Goal: Task Accomplishment & Management: Manage account settings

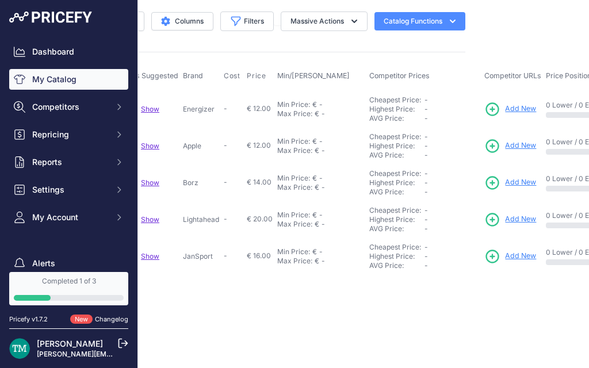
scroll to position [0, 302]
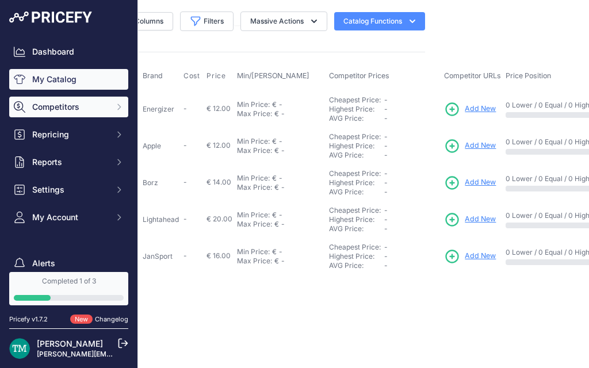
click at [68, 101] on span "Competitors" at bounding box center [69, 106] width 75 height 11
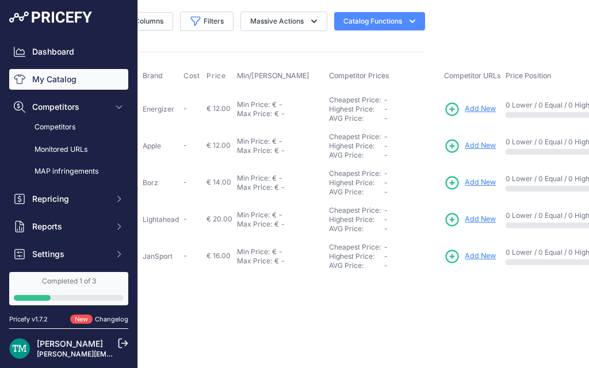
click at [379, 12] on button "Catalog Functions" at bounding box center [379, 21] width 91 height 18
click at [340, 86] on link "Batch Upload" at bounding box center [359, 86] width 129 height 21
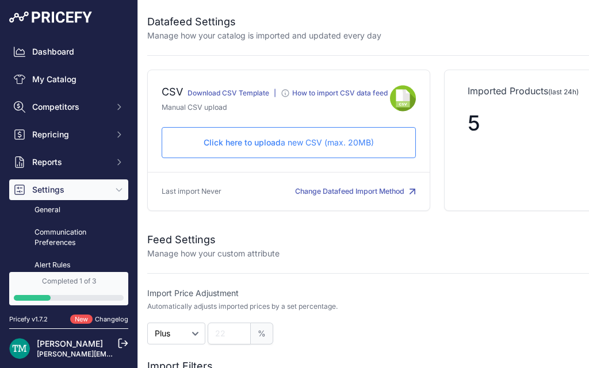
click at [336, 197] on button "Change Datafeed Import Method" at bounding box center [355, 191] width 121 height 11
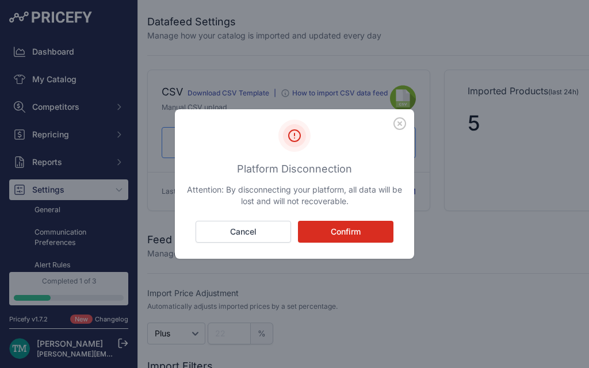
click at [322, 236] on button "Confirm" at bounding box center [345, 232] width 95 height 22
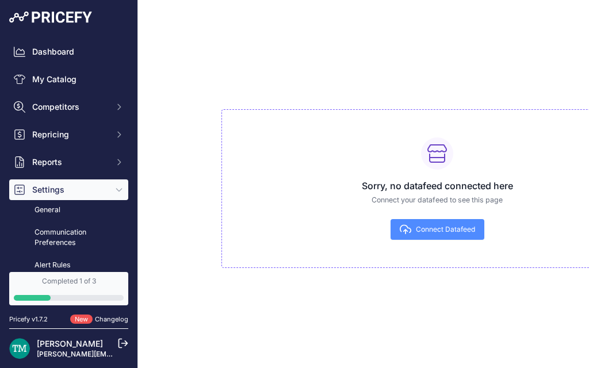
click at [430, 245] on div "Sorry, no datafeed connected here Connect your datafeed to see this page Connec…" at bounding box center [436, 188] width 431 height 159
click at [434, 237] on button "Connect Datafeed" at bounding box center [437, 229] width 94 height 21
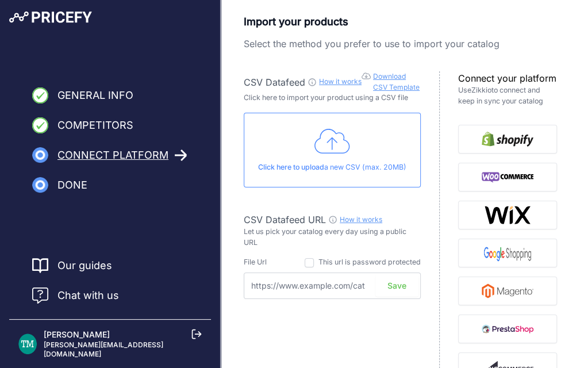
click at [482, 88] on link "Zikkio" at bounding box center [481, 90] width 20 height 9
click at [501, 148] on button "button" at bounding box center [507, 139] width 99 height 29
click at [515, 185] on img "button" at bounding box center [508, 177] width 52 height 18
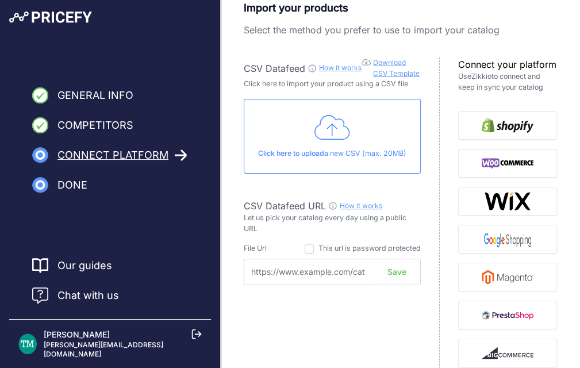
scroll to position [160, 0]
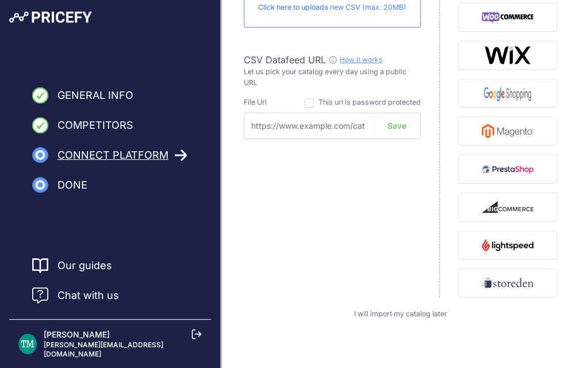
click at [362, 310] on span "I will import my catalog later" at bounding box center [400, 313] width 93 height 9
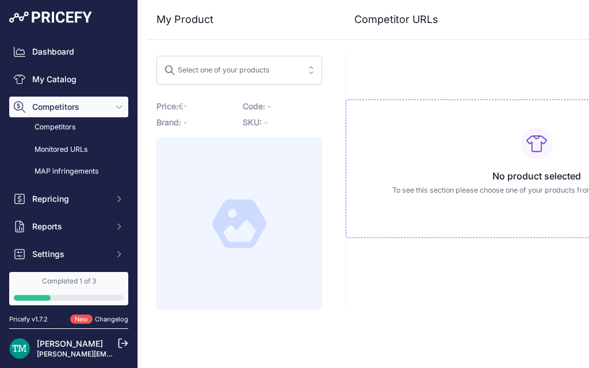
click at [218, 73] on div "Select one of your products" at bounding box center [217, 68] width 106 height 15
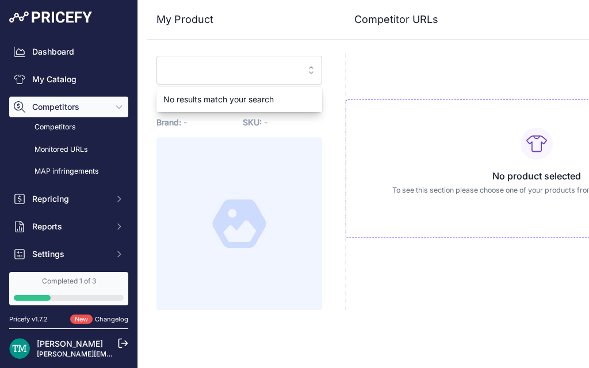
click at [218, 73] on input "search" at bounding box center [231, 70] width 135 height 18
click at [74, 126] on link "Competitors" at bounding box center [68, 127] width 119 height 20
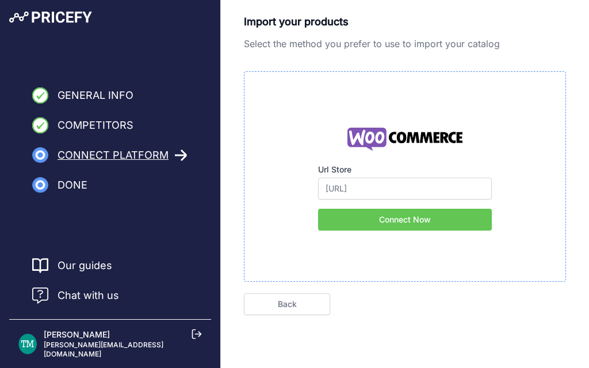
click at [122, 124] on span "Competitors" at bounding box center [95, 125] width 76 height 16
drag, startPoint x: 20, startPoint y: 27, endPoint x: 25, endPoint y: 18, distance: 10.1
click at [25, 18] on div "General Info Competitors Connect Platform Done" at bounding box center [110, 101] width 220 height 202
click at [25, 18] on img at bounding box center [50, 16] width 83 height 11
click at [287, 294] on link "Back" at bounding box center [287, 304] width 86 height 22
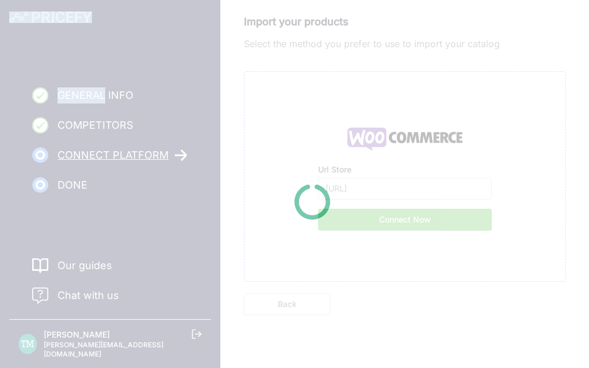
click at [287, 294] on div at bounding box center [294, 184] width 589 height 368
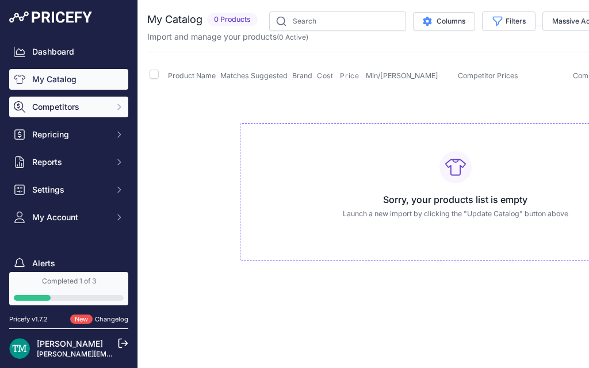
click at [67, 101] on span "Competitors" at bounding box center [69, 106] width 75 height 11
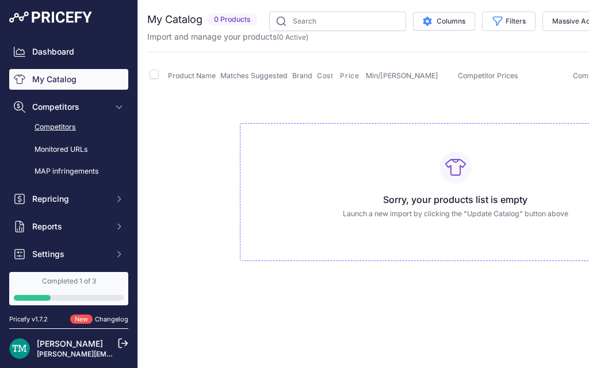
click at [60, 128] on link "Competitors" at bounding box center [68, 127] width 119 height 20
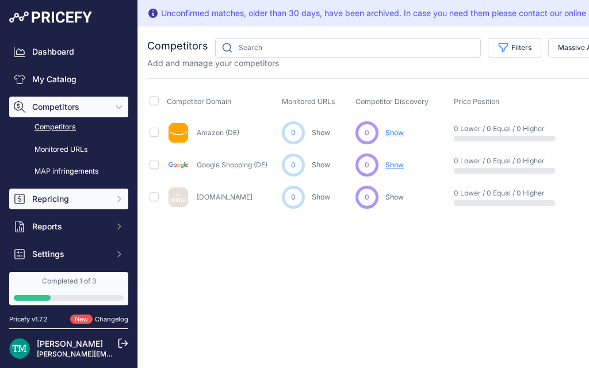
click at [71, 194] on span "Repricing" at bounding box center [69, 198] width 75 height 11
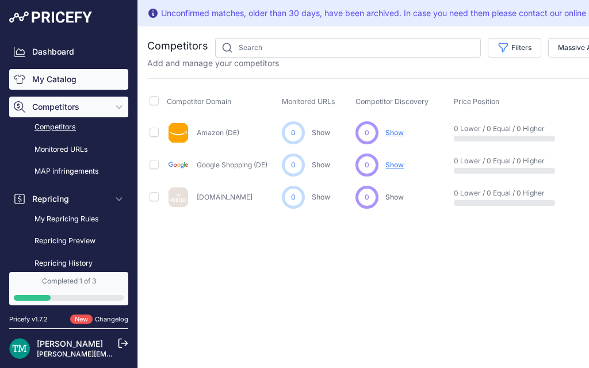
click at [68, 85] on link "My Catalog" at bounding box center [68, 79] width 119 height 21
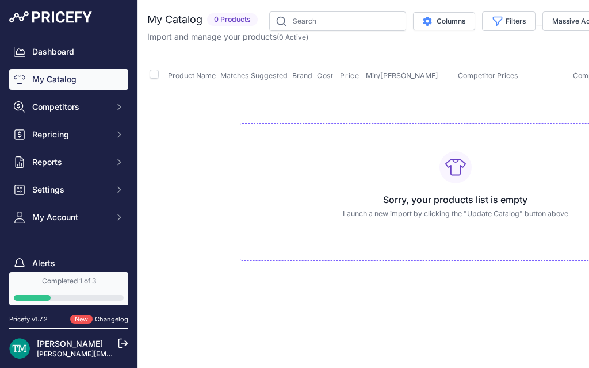
scroll to position [0, 27]
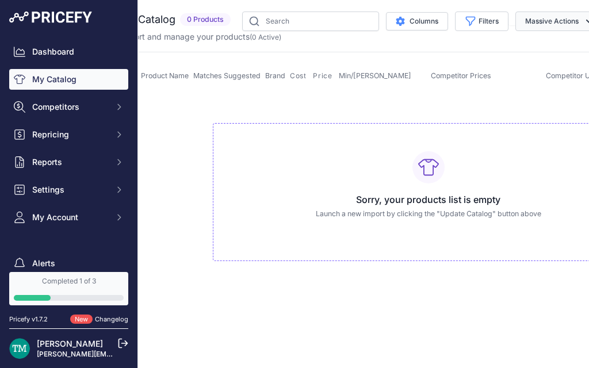
click at [551, 24] on button "Massive Actions" at bounding box center [558, 21] width 87 height 20
click at [531, 52] on span "Enable" at bounding box center [531, 48] width 25 height 10
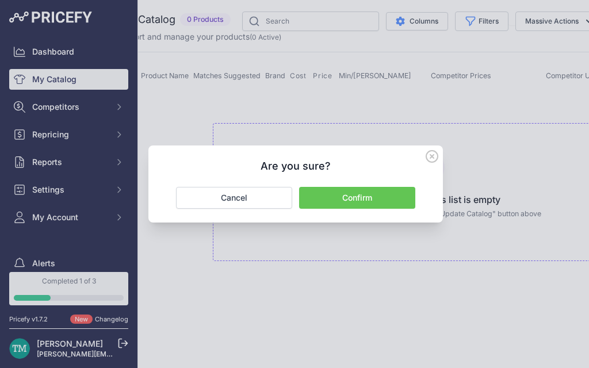
click at [370, 204] on button "Confirm" at bounding box center [357, 198] width 116 height 22
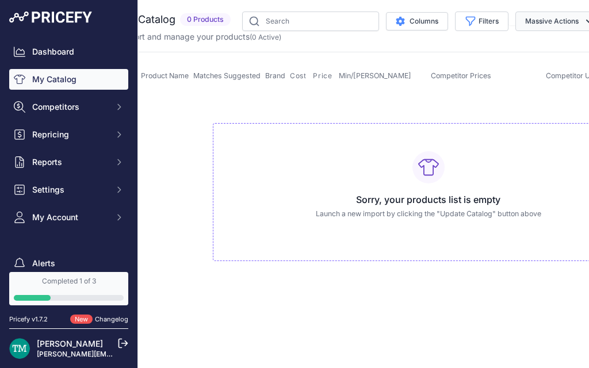
click at [561, 29] on button "Massive Actions" at bounding box center [558, 21] width 87 height 20
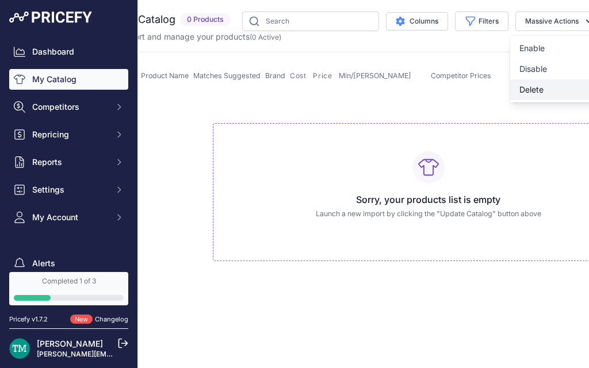
click at [534, 82] on button "Delete" at bounding box center [556, 89] width 92 height 21
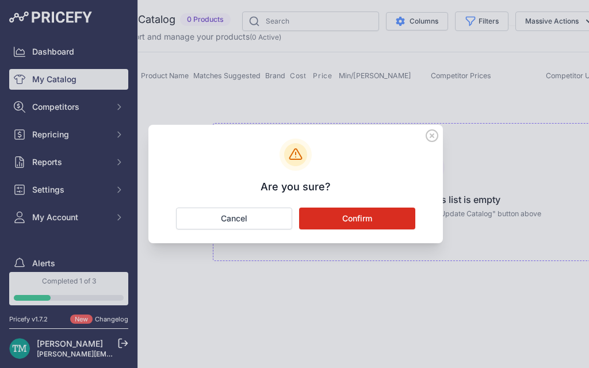
click at [348, 210] on button "Confirm" at bounding box center [357, 219] width 116 height 22
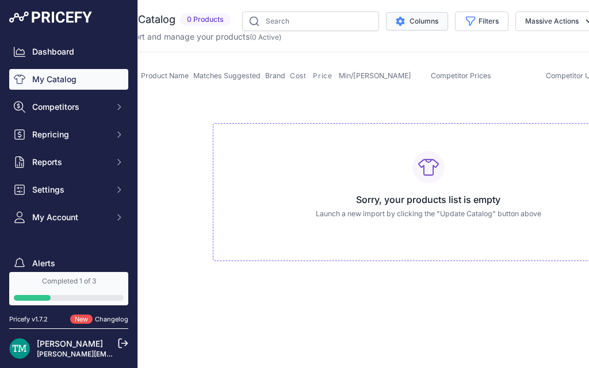
click at [419, 13] on button "Columns" at bounding box center [417, 21] width 62 height 18
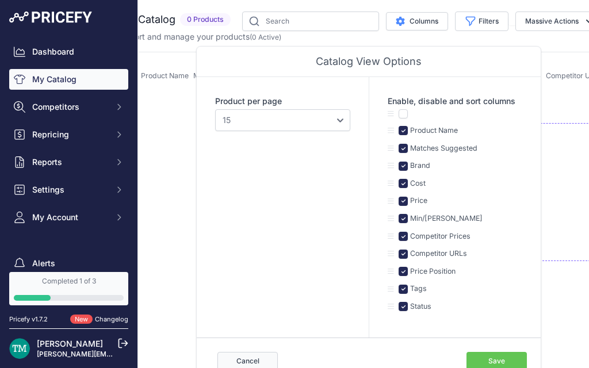
click at [246, 354] on button "Cancel" at bounding box center [247, 361] width 60 height 18
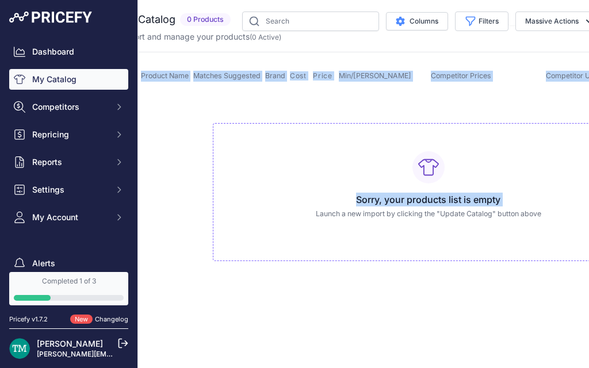
drag, startPoint x: 246, startPoint y: 354, endPoint x: 297, endPoint y: 243, distance: 122.5
click at [297, 243] on div "Close You are not connected to the internet." at bounding box center [410, 184] width 598 height 368
click at [554, 21] on button "Massive Actions" at bounding box center [558, 21] width 87 height 20
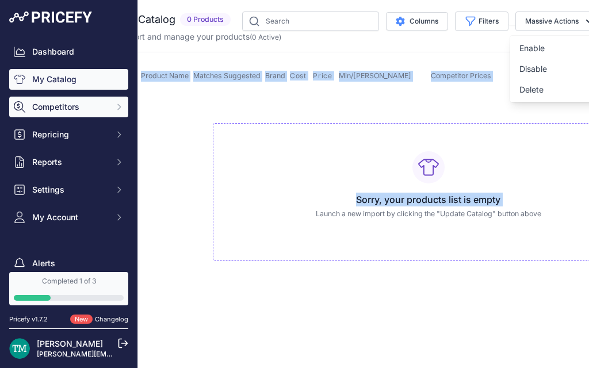
click at [76, 114] on button "Competitors" at bounding box center [68, 107] width 119 height 21
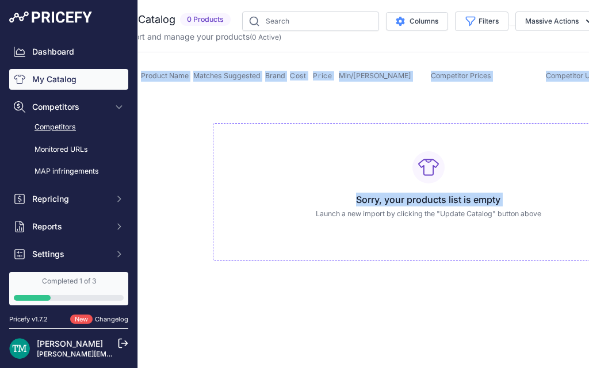
click at [69, 133] on link "Competitors" at bounding box center [68, 127] width 119 height 20
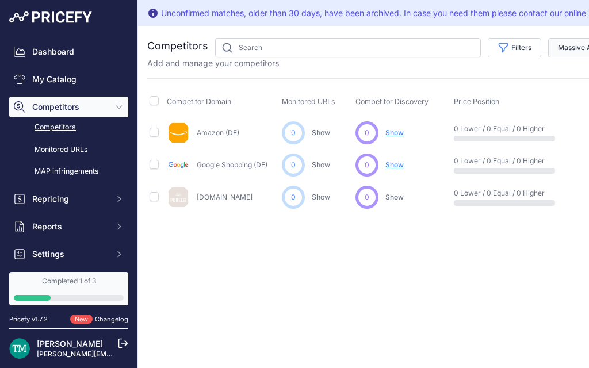
click at [565, 52] on button "Massive Actions" at bounding box center [591, 48] width 87 height 20
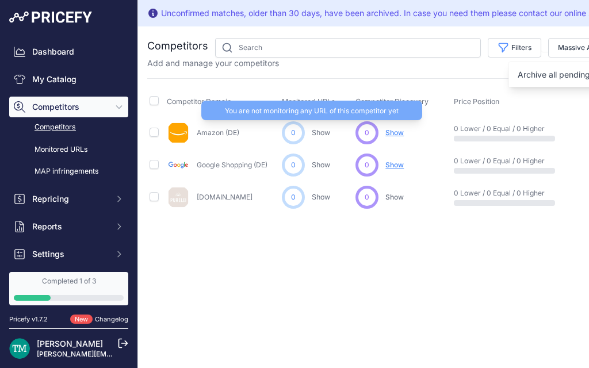
click at [316, 133] on link "Show" at bounding box center [321, 132] width 18 height 9
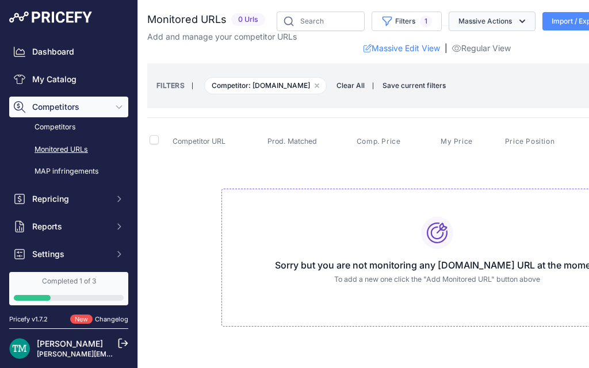
click at [516, 23] on icon "button" at bounding box center [521, 21] width 11 height 11
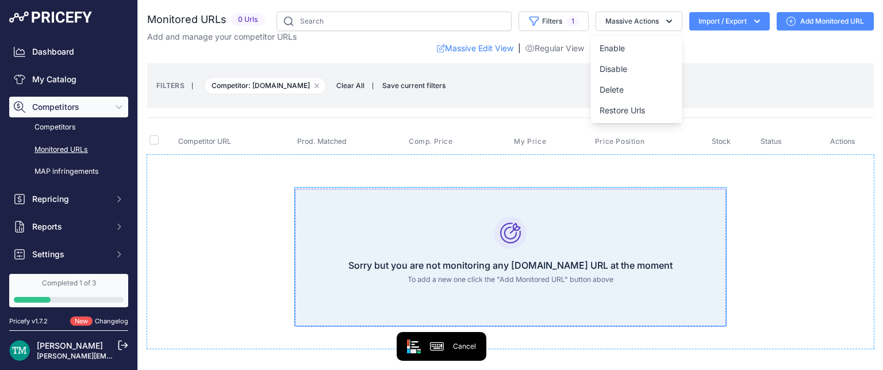
click at [588, 235] on div "Sorry but you are not monitoring any [DOMAIN_NAME] URL at the moment To add a n…" at bounding box center [510, 258] width 431 height 139
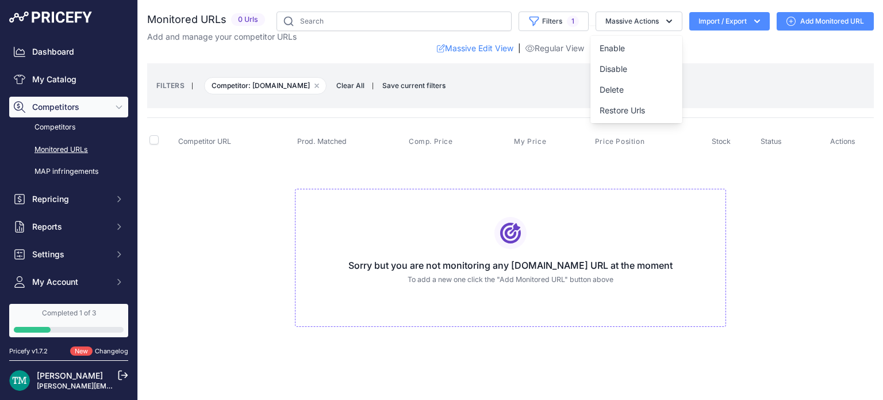
click at [588, 182] on td "Sorry but you are not monitoring any [DOMAIN_NAME] URL at the moment To add a n…" at bounding box center [510, 253] width 727 height 194
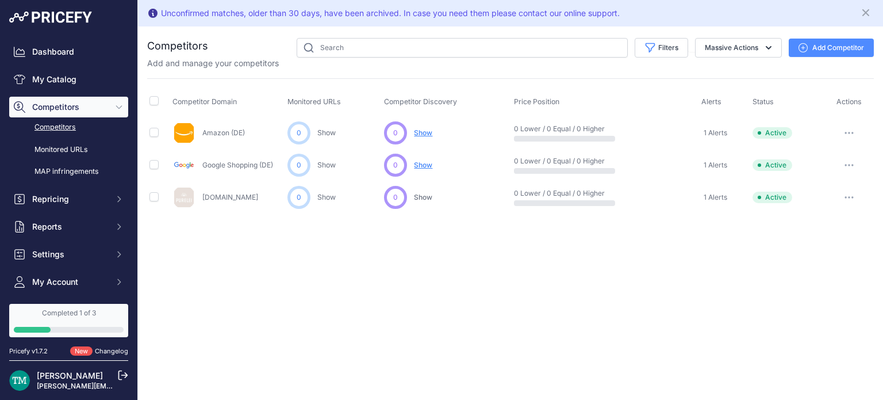
click at [555, 129] on p "0 Lower / 0 Equal / 0 Higher" at bounding box center [551, 128] width 74 height 9
click at [849, 132] on icon "button" at bounding box center [849, 132] width 1 height 1
click at [822, 156] on link "View Competitor Profile" at bounding box center [824, 157] width 96 height 18
click at [836, 56] on button "Add Competitor" at bounding box center [831, 48] width 85 height 18
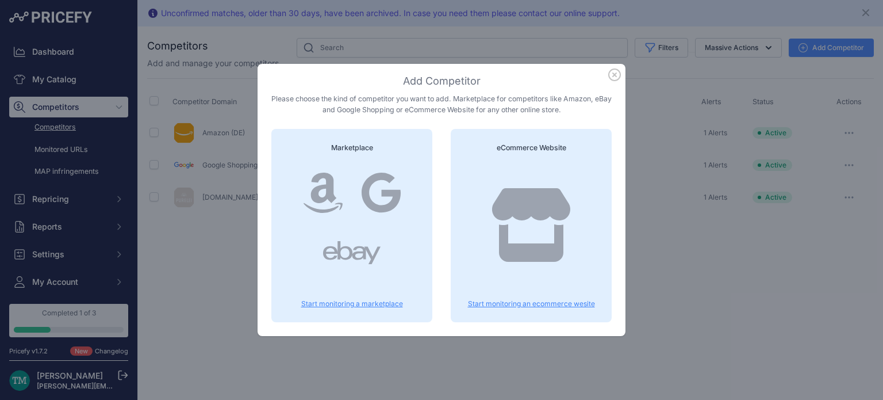
click at [381, 276] on div at bounding box center [351, 253] width 133 height 60
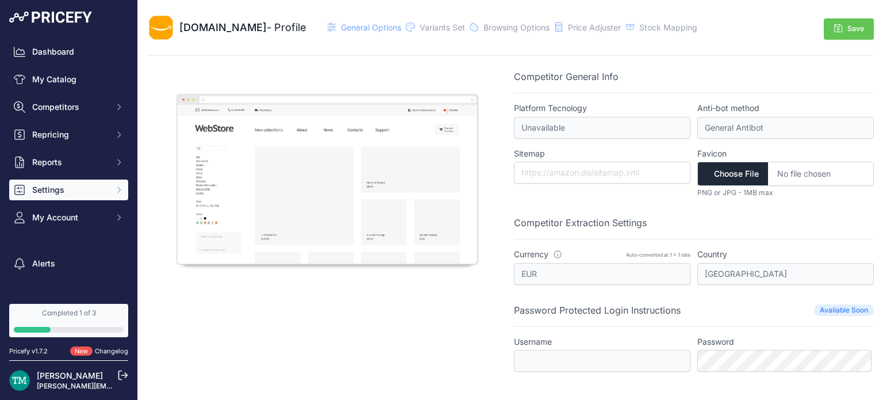
scroll to position [28, 0]
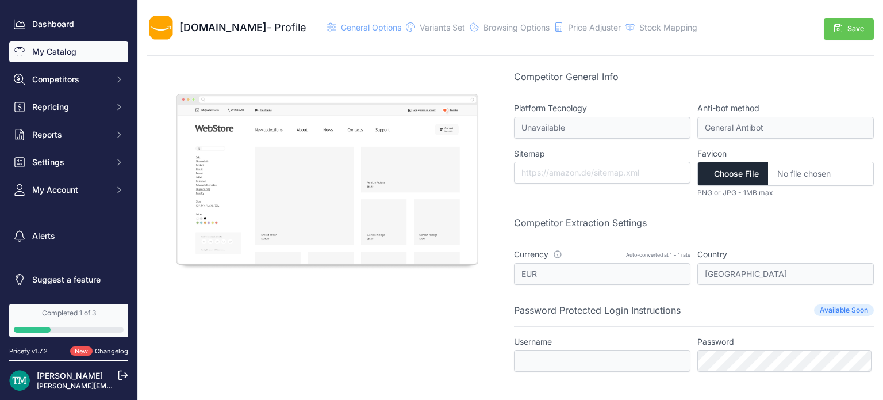
click at [78, 56] on link "My Catalog" at bounding box center [68, 51] width 119 height 21
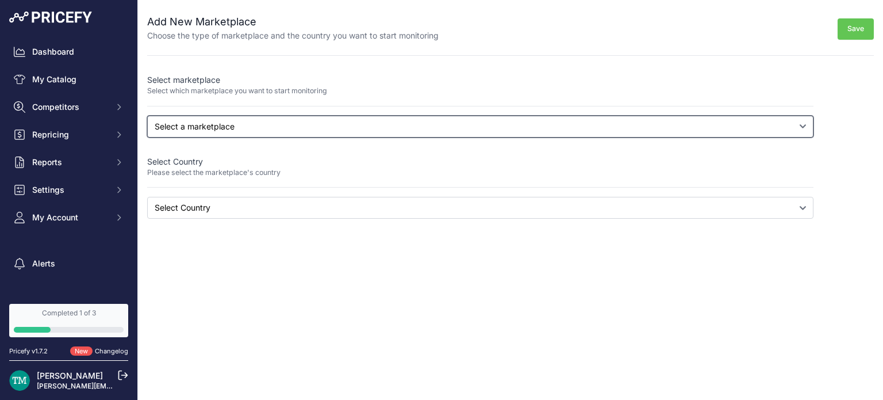
click at [453, 132] on select "Select a marketplace Amazon Google Shopping" at bounding box center [480, 127] width 666 height 22
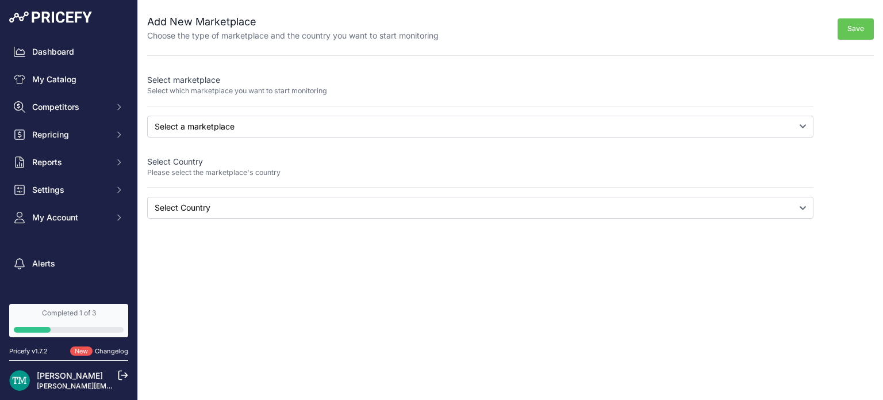
click at [406, 259] on div "Close Add New Marketplace Choose the type of marketplace and the country you wa…" at bounding box center [510, 200] width 745 height 400
click at [428, 195] on div "Select marketplace Select which marketplace you want to start monitoring Select…" at bounding box center [480, 146] width 666 height 144
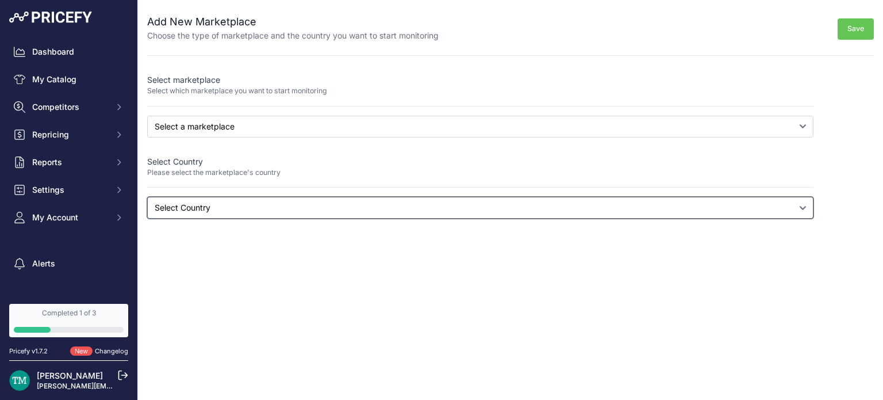
click at [419, 204] on select "Select Country" at bounding box center [480, 208] width 666 height 22
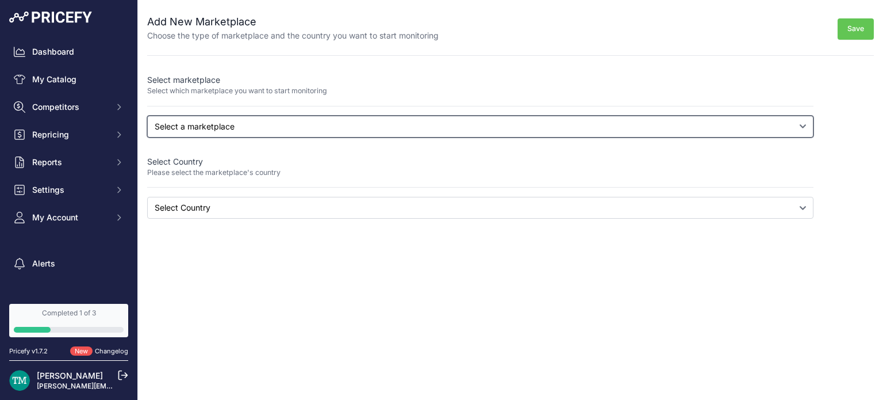
click at [431, 116] on select "Select a marketplace Amazon Google Shopping" at bounding box center [480, 127] width 666 height 22
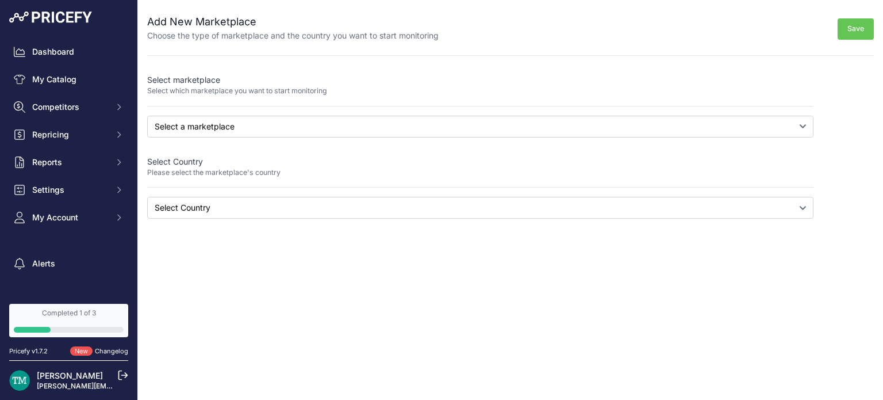
click at [458, 79] on p "Select marketplace" at bounding box center [480, 79] width 666 height 11
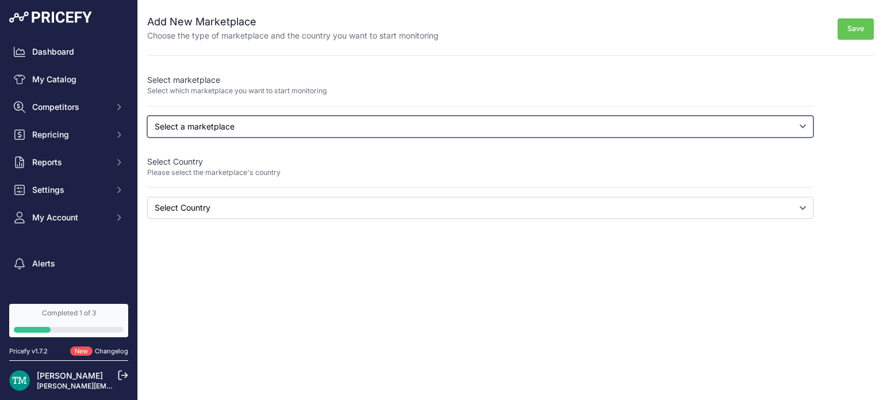
drag, startPoint x: 431, startPoint y: 122, endPoint x: 416, endPoint y: 153, distance: 33.7
click at [416, 153] on div "Select marketplace Select which marketplace you want to start monitoring Select…" at bounding box center [480, 146] width 666 height 144
select select "amazon"
click at [147, 116] on select "Select a marketplace Amazon Google Shopping" at bounding box center [480, 127] width 666 height 22
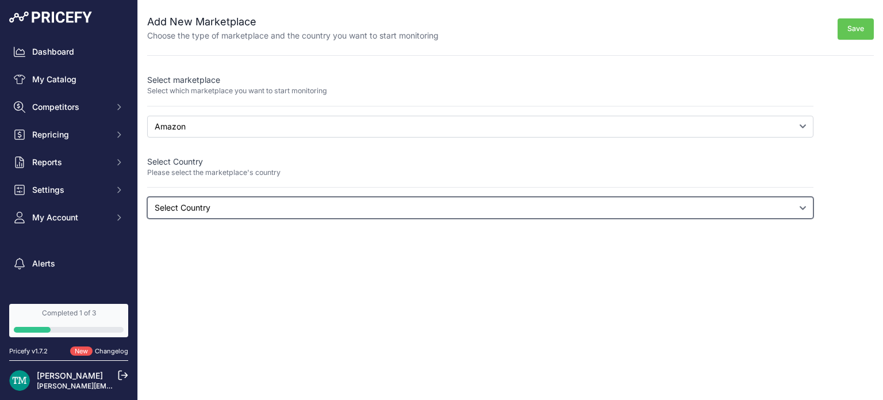
click at [389, 211] on select "Select Country Australia Brazil Canada France Germany (Active) India Italy Mexi…" at bounding box center [480, 208] width 666 height 22
select select "amazon.com.br"
click at [147, 197] on select "Select Country Australia Brazil Canada France Germany (Active) India Italy Mexi…" at bounding box center [480, 208] width 666 height 22
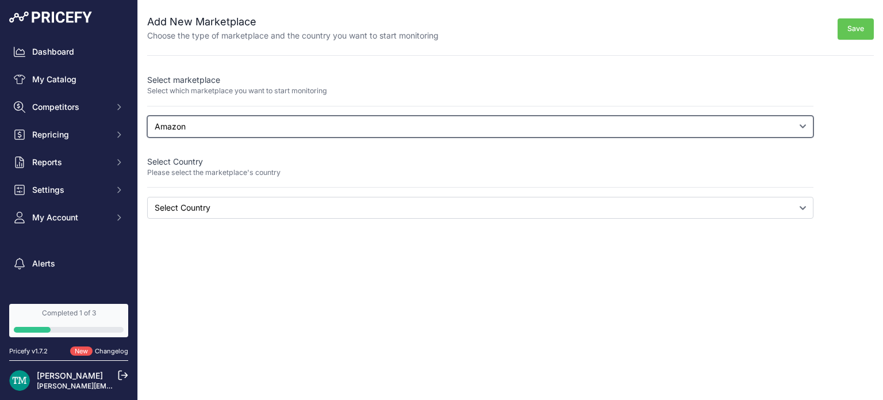
click at [601, 117] on select "Select a marketplace Amazon Google Shopping" at bounding box center [480, 127] width 666 height 22
select select "google"
click at [147, 116] on select "Select a marketplace Amazon Google Shopping" at bounding box center [480, 127] width 666 height 22
select select
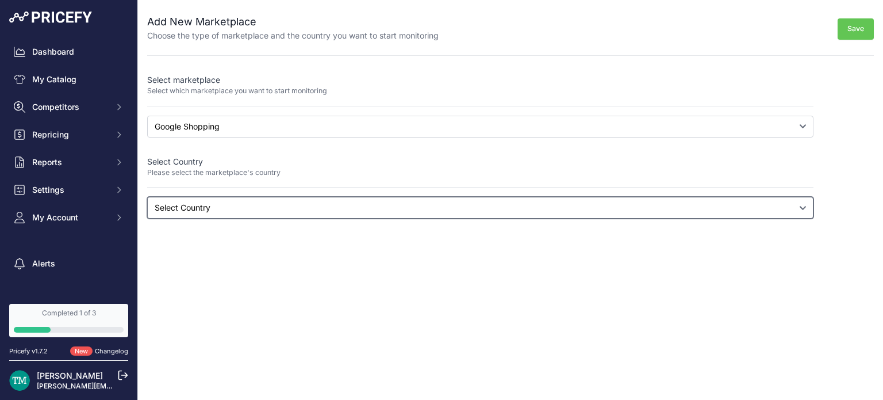
click at [548, 217] on select "Select Country Albania Algeria American Samoa Andorra Angola Anguilla Antigua a…" at bounding box center [480, 208] width 666 height 22
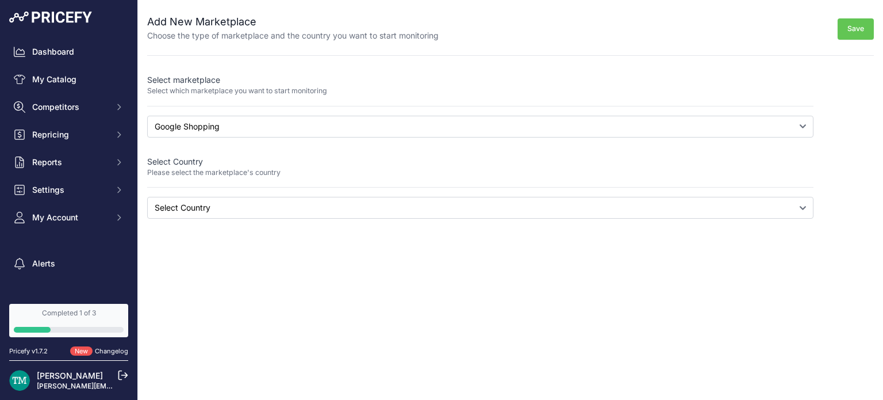
click at [523, 231] on div "Close Add New Marketplace Choose the type of marketplace and the country you wa…" at bounding box center [510, 200] width 745 height 400
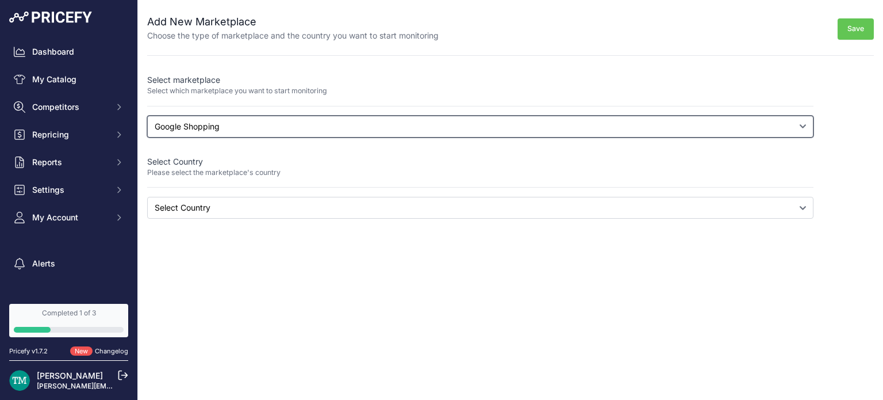
click at [394, 135] on select "Select a marketplace Amazon Google Shopping" at bounding box center [480, 127] width 666 height 22
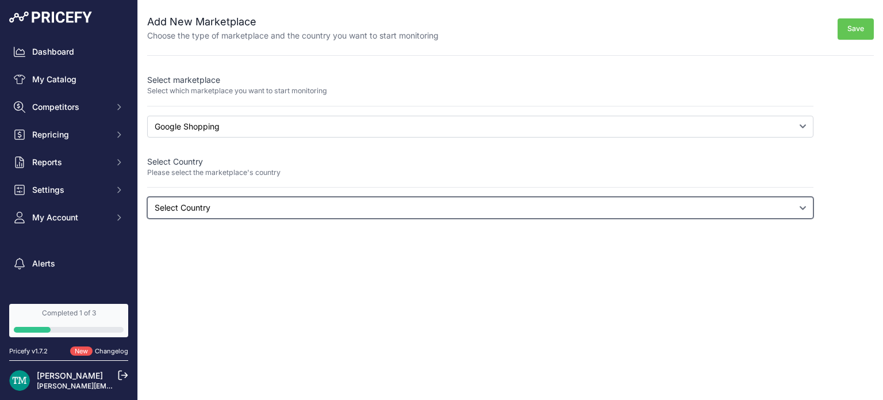
click at [381, 199] on select "Select Country Albania Algeria American Samoa Andorra Angola Anguilla Antigua a…" at bounding box center [480, 208] width 666 height 22
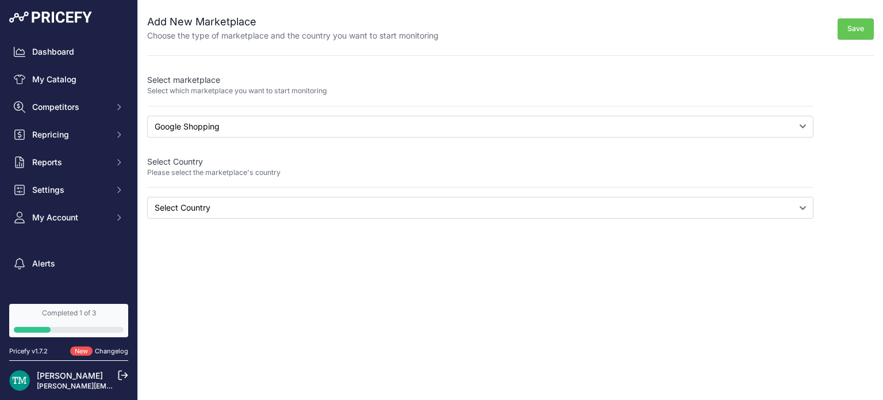
click at [378, 220] on div "Close Add New Marketplace Choose the type of marketplace and the country you wa…" at bounding box center [510, 200] width 745 height 400
click at [396, 137] on div "Select marketplace Select which marketplace you want to start monitoring Select…" at bounding box center [480, 146] width 666 height 144
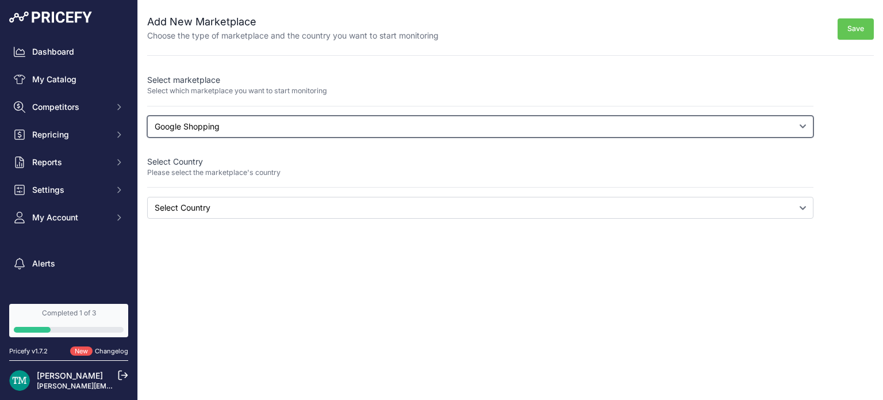
click at [400, 134] on select "Select a marketplace Amazon Google Shopping" at bounding box center [480, 127] width 666 height 22
select select "amazon"
click at [147, 116] on select "Select a marketplace Amazon Google Shopping" at bounding box center [480, 127] width 666 height 22
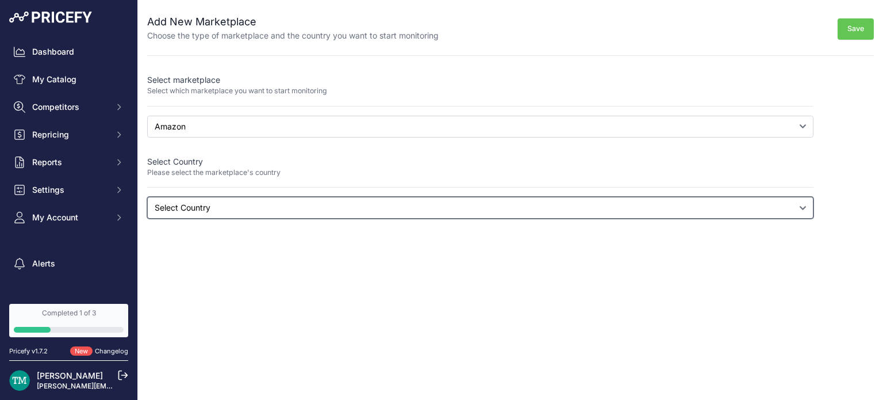
click at [355, 213] on select "Select Country Australia Brazil Canada France Germany (Active) India Italy Mexi…" at bounding box center [480, 208] width 666 height 22
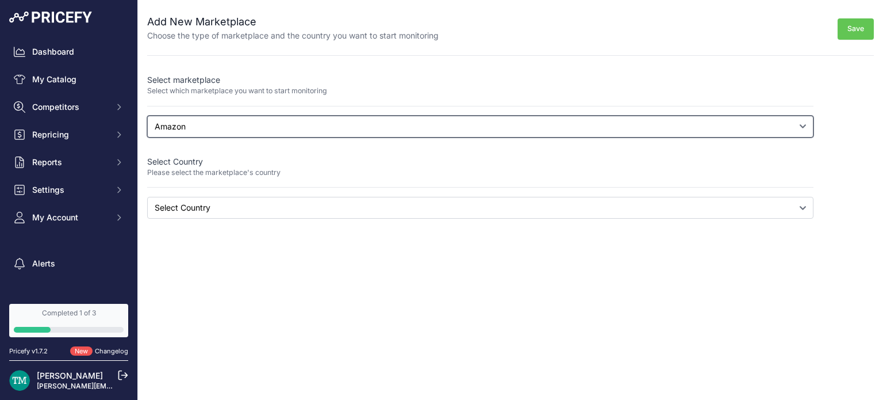
click at [386, 121] on select "Select a marketplace Amazon Google Shopping" at bounding box center [480, 127] width 666 height 22
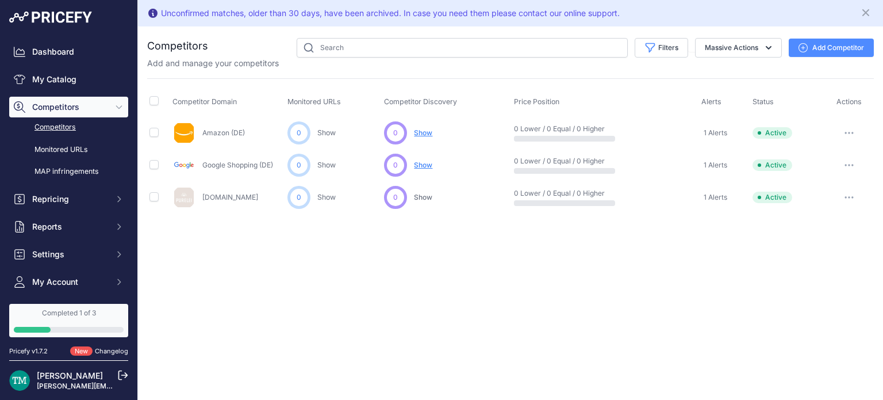
click at [802, 46] on icon "button" at bounding box center [803, 47] width 9 height 9
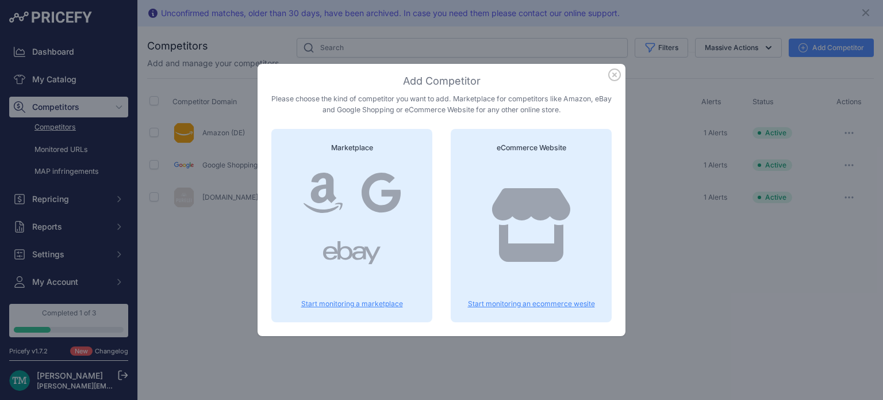
click at [524, 301] on p "Start monitoring an ecommerce wesite" at bounding box center [531, 303] width 133 height 9
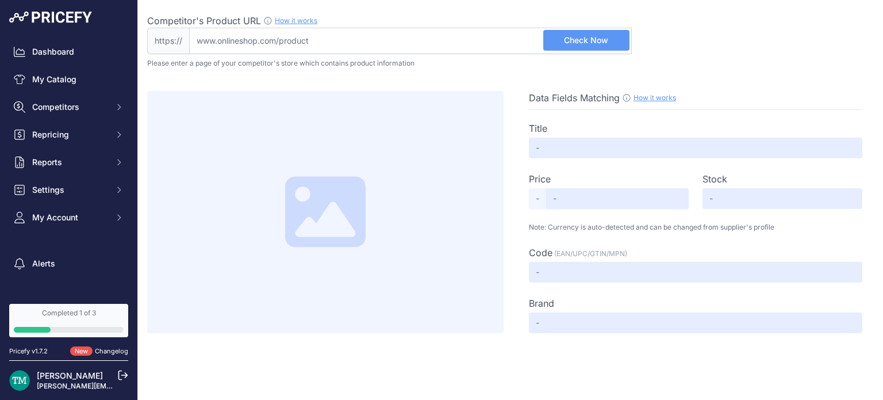
click at [436, 44] on input "Competitor's Product URL How it works In order to create your competitor's extr…" at bounding box center [410, 41] width 443 height 26
paste input "[URL][DOMAIN_NAME]"
type input "[DOMAIN_NAME][URL]"
click at [590, 43] on span "Check Now" at bounding box center [586, 39] width 44 height 11
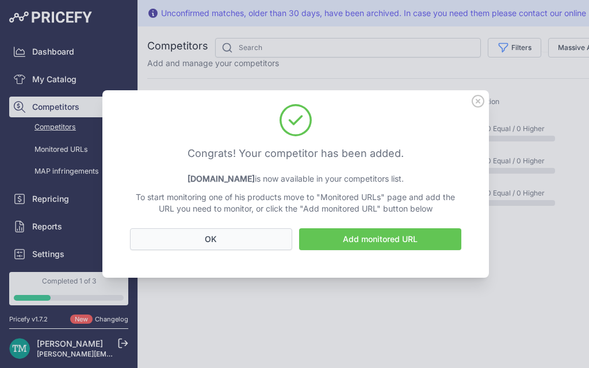
click at [254, 249] on button "OK" at bounding box center [211, 239] width 162 height 22
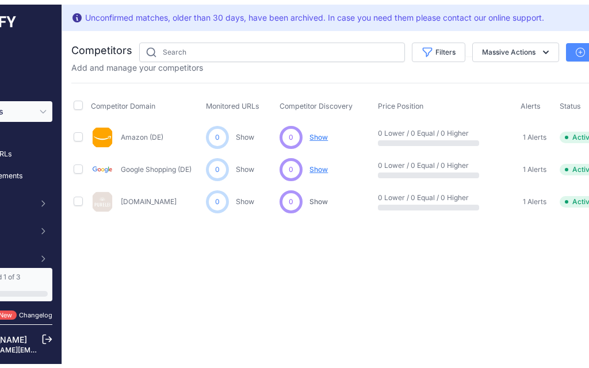
scroll to position [0, 147]
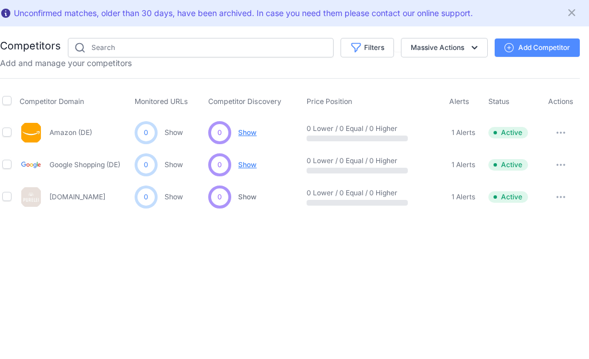
click at [524, 52] on button "Add Competitor" at bounding box center [536, 48] width 85 height 18
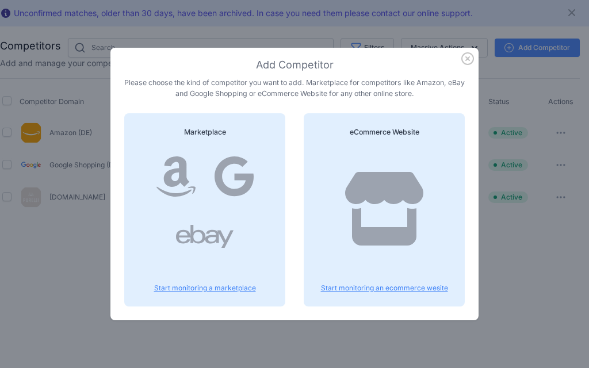
click at [413, 178] on icon at bounding box center [384, 209] width 78 height 74
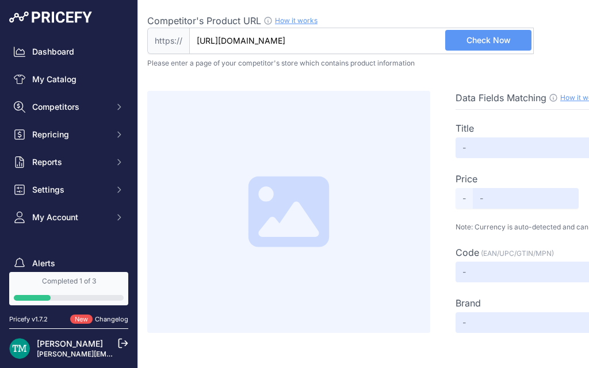
type input "www.luamaya.com/products/charm-bundle"
click at [480, 38] on span "Check Now" at bounding box center [488, 39] width 44 height 11
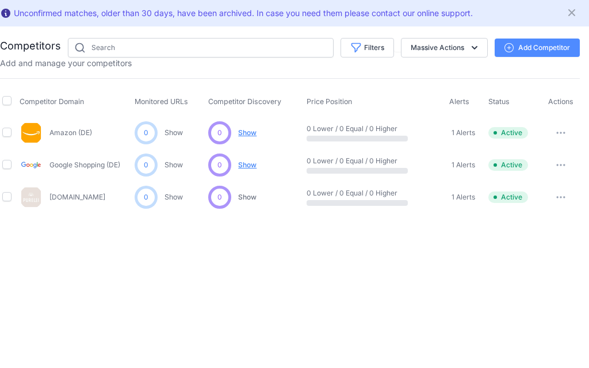
scroll to position [0, 147]
click at [561, 164] on icon "button" at bounding box center [560, 165] width 9 height 2
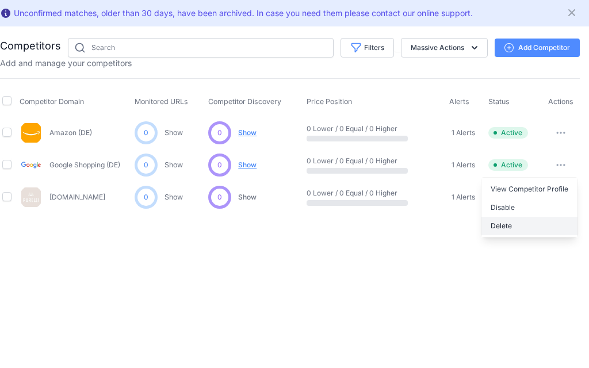
click at [519, 222] on button "Delete" at bounding box center [529, 226] width 96 height 18
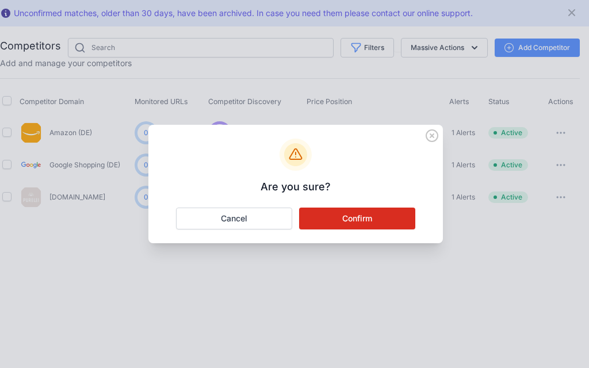
click at [382, 224] on button "Confirm" at bounding box center [357, 219] width 116 height 22
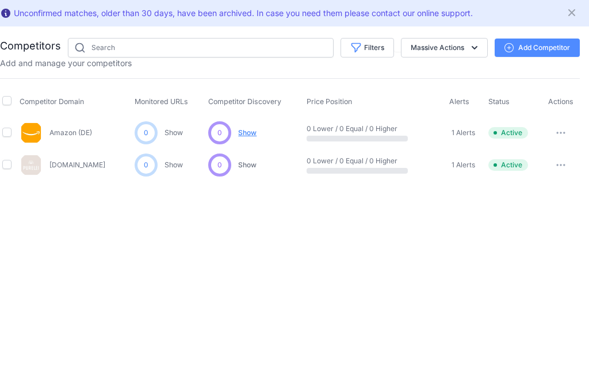
click at [538, 46] on button "Add Competitor" at bounding box center [536, 48] width 85 height 18
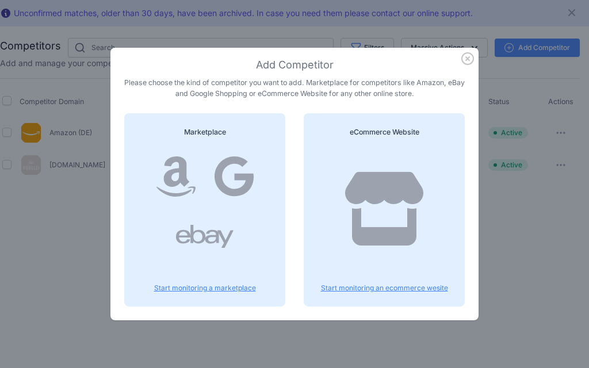
click at [376, 282] on div at bounding box center [383, 220] width 133 height 147
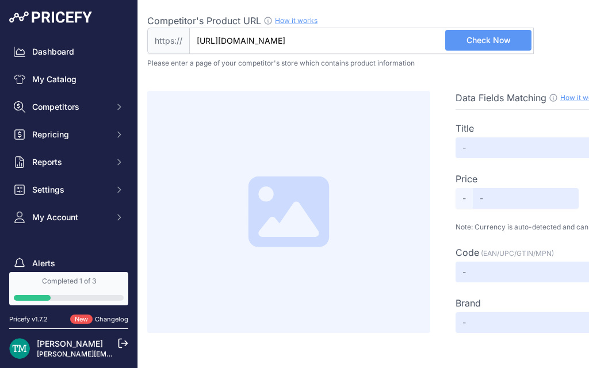
type input "[DOMAIN_NAME][URL]"
click at [471, 36] on span "Check Now" at bounding box center [488, 39] width 44 height 11
type input "Charm Bundle"
type input "24.90"
type input "Available"
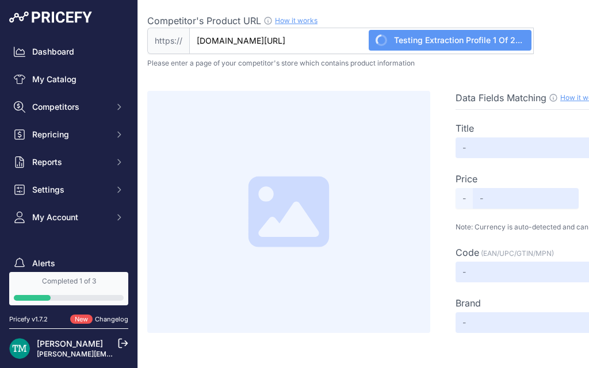
type input "2726"
type input "Luamaya"
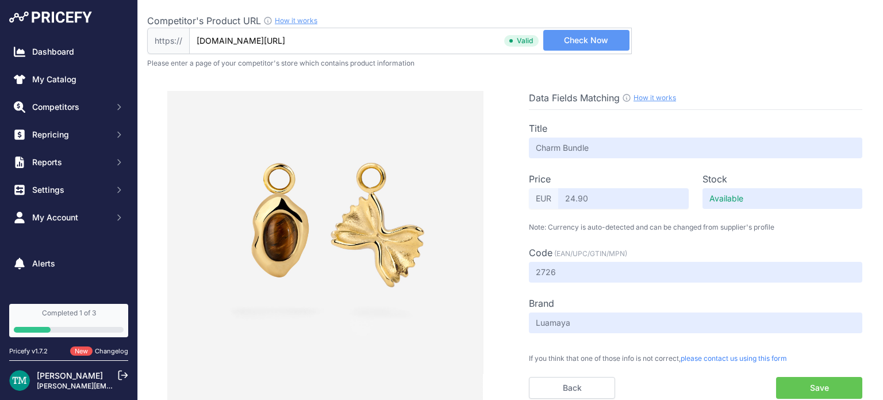
scroll to position [7, 0]
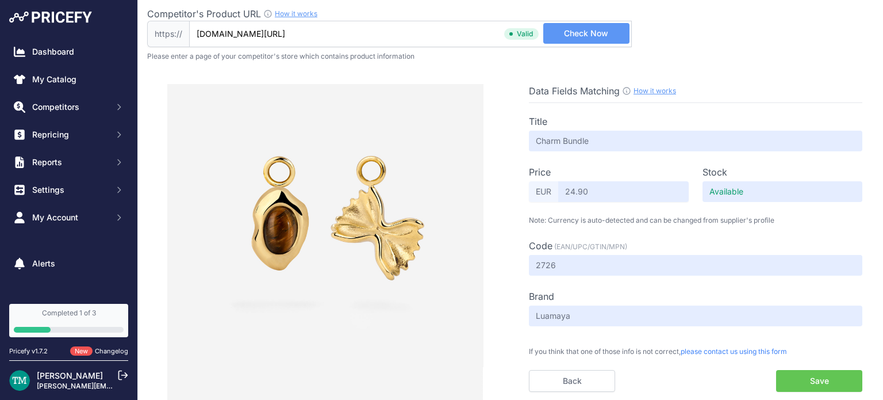
click at [588, 367] on button "Save" at bounding box center [819, 381] width 86 height 22
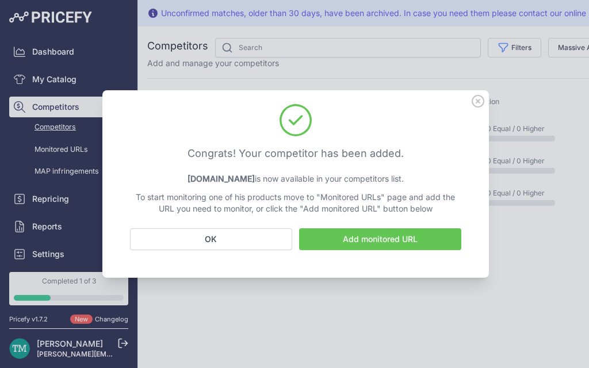
drag, startPoint x: 106, startPoint y: 98, endPoint x: 465, endPoint y: 222, distance: 378.9
click at [465, 222] on div "Congrats! Your competitor has been added. Luamaya.com is now available in your …" at bounding box center [295, 184] width 386 height 188
click at [381, 133] on div "Congrats! Your competitor has been added. Luamaya.com is now available in your …" at bounding box center [295, 159] width 359 height 111
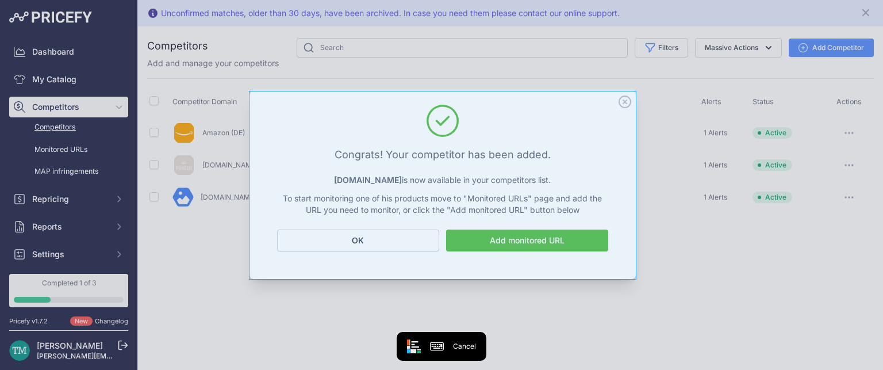
click at [251, 94] on div "Congrats! Your competitor has been added. Luamaya.com is now available in your …" at bounding box center [443, 185] width 386 height 188
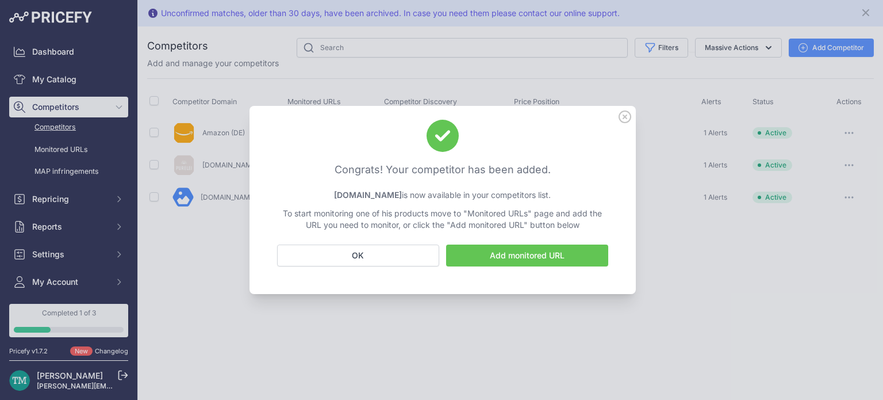
click at [531, 254] on link "Add monitored URL" at bounding box center [527, 255] width 162 height 22
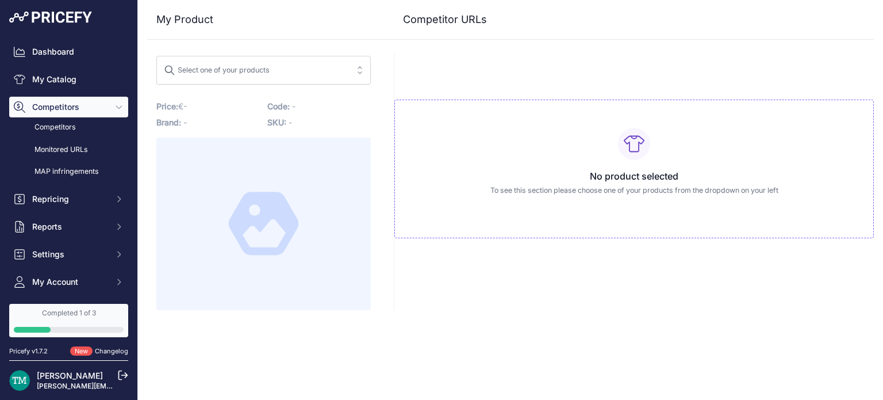
click at [315, 63] on span "Select one of your products" at bounding box center [255, 70] width 183 height 18
click at [315, 63] on input "search" at bounding box center [255, 70] width 183 height 18
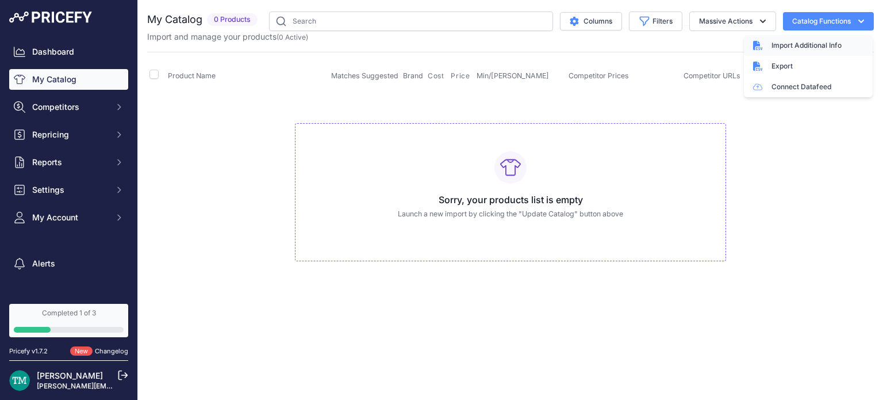
click at [793, 47] on span "Import Additional Info" at bounding box center [807, 45] width 70 height 9
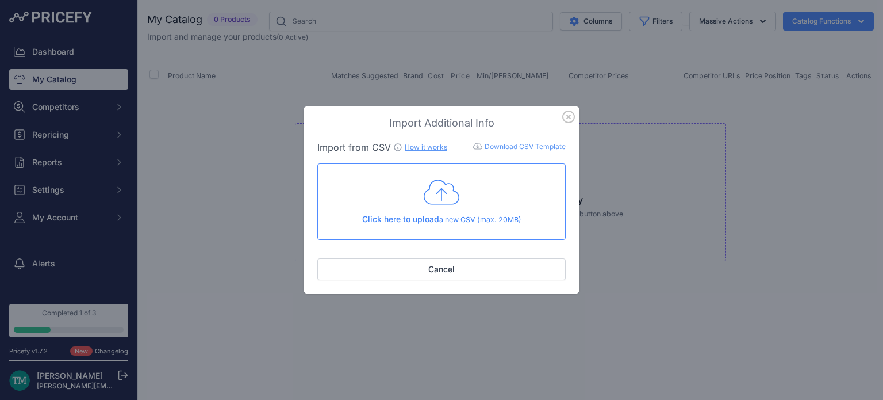
click at [569, 119] on icon "button" at bounding box center [568, 116] width 13 height 13
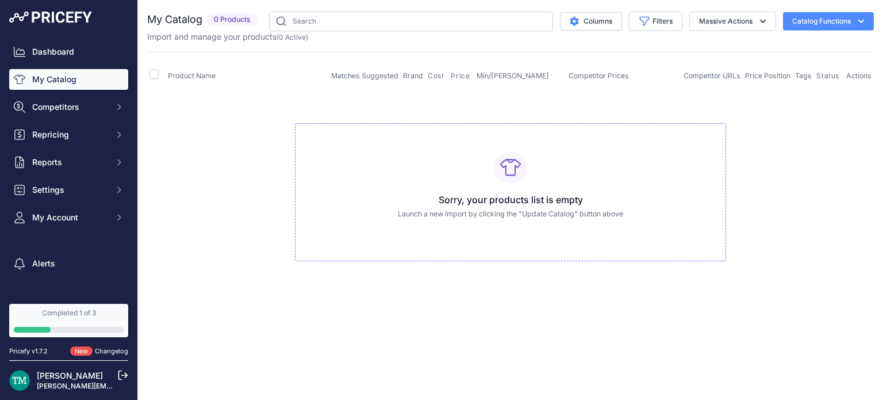
click at [225, 23] on span "0 Products" at bounding box center [232, 19] width 51 height 13
click at [61, 322] on link "Completed 1 of 3" at bounding box center [68, 320] width 119 height 33
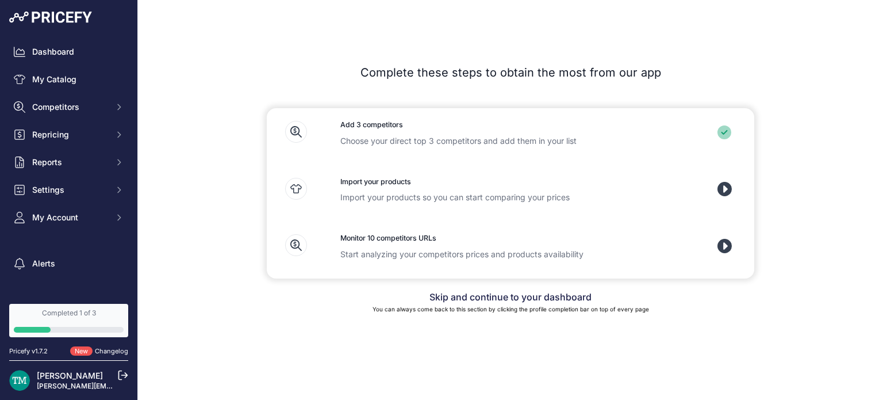
click at [302, 131] on icon at bounding box center [296, 132] width 22 height 22
click at [731, 189] on icon at bounding box center [725, 189] width 14 height 14
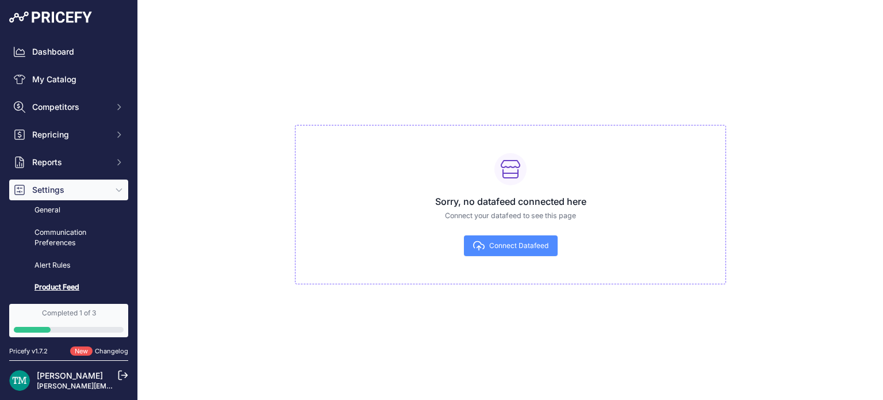
click at [519, 250] on span "Connect Datafeed" at bounding box center [518, 245] width 59 height 9
